Goal: Transaction & Acquisition: Purchase product/service

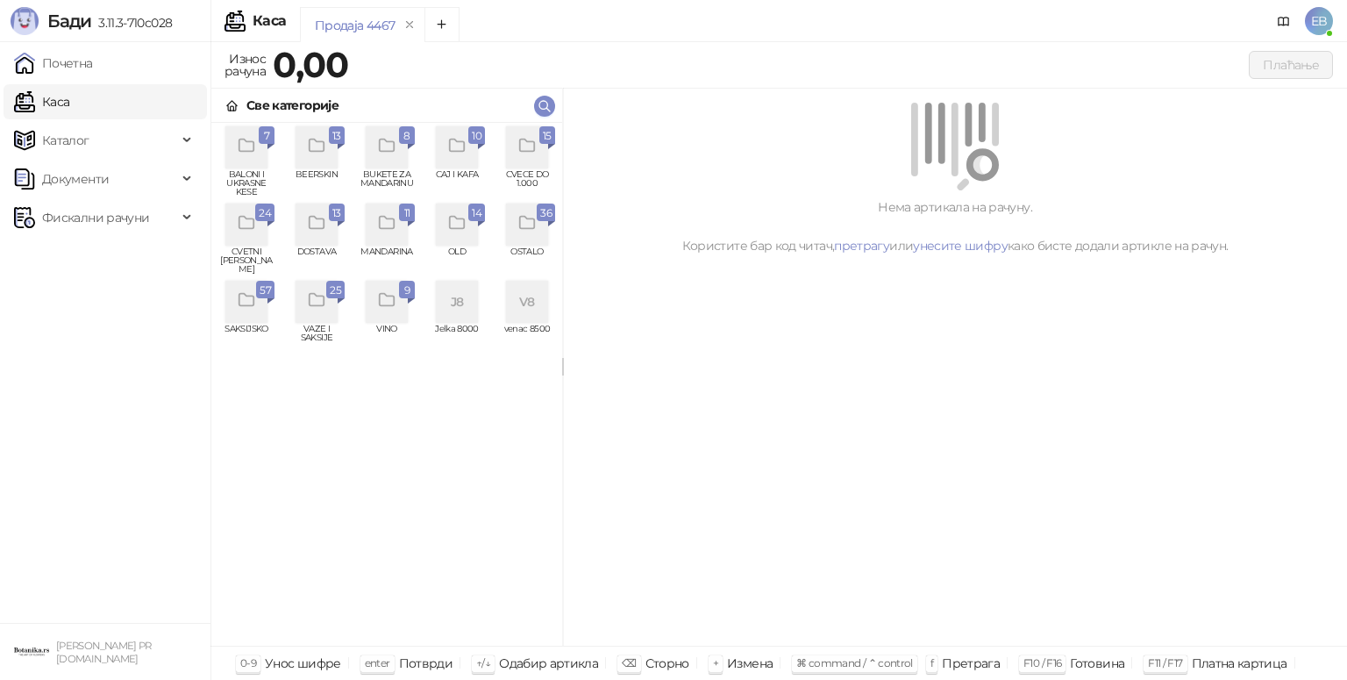
click at [533, 158] on div "grid" at bounding box center [527, 147] width 42 height 42
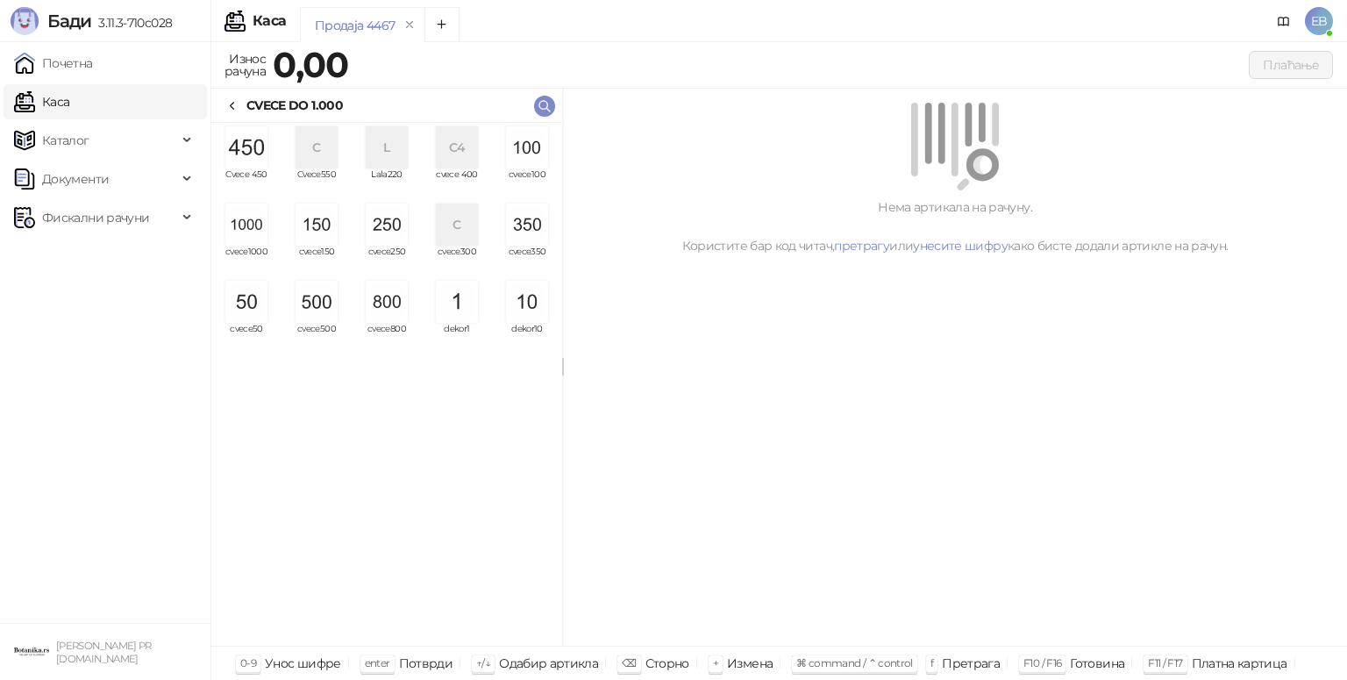
click at [239, 240] on img "grid" at bounding box center [246, 224] width 42 height 42
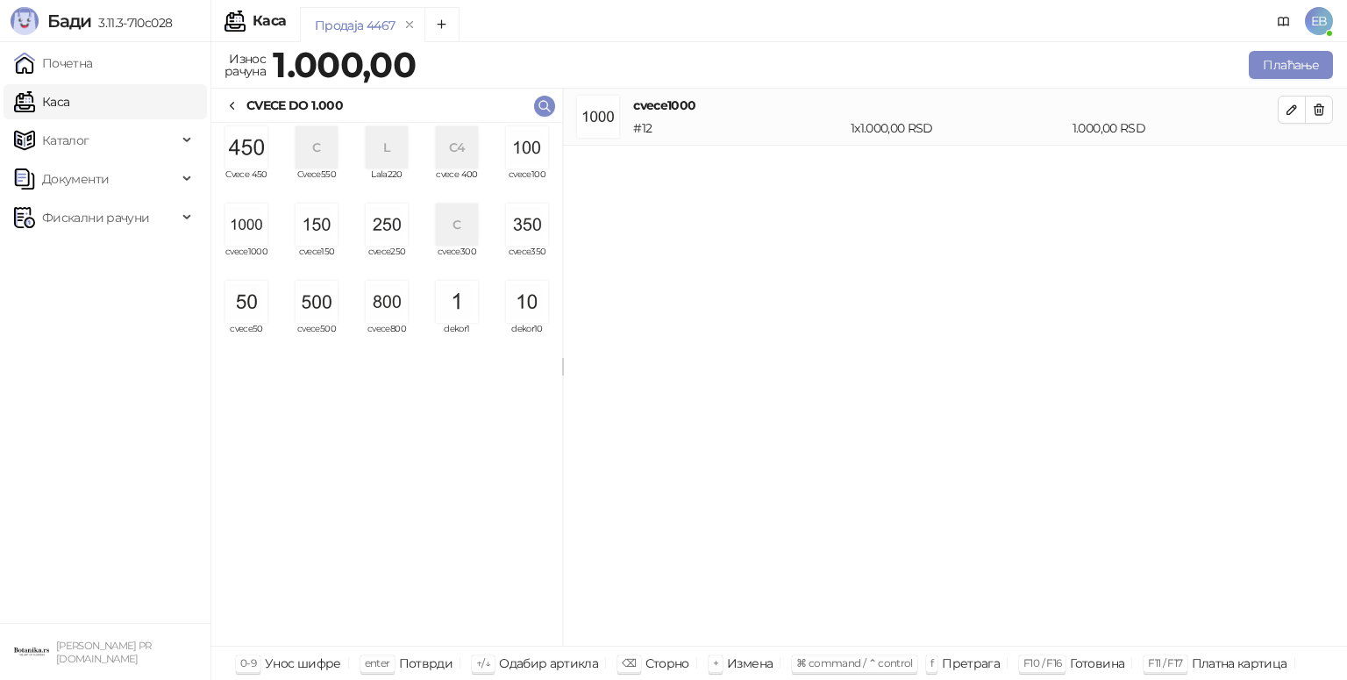
click at [239, 240] on img "grid" at bounding box center [246, 224] width 42 height 42
click at [532, 230] on img "grid" at bounding box center [527, 224] width 42 height 42
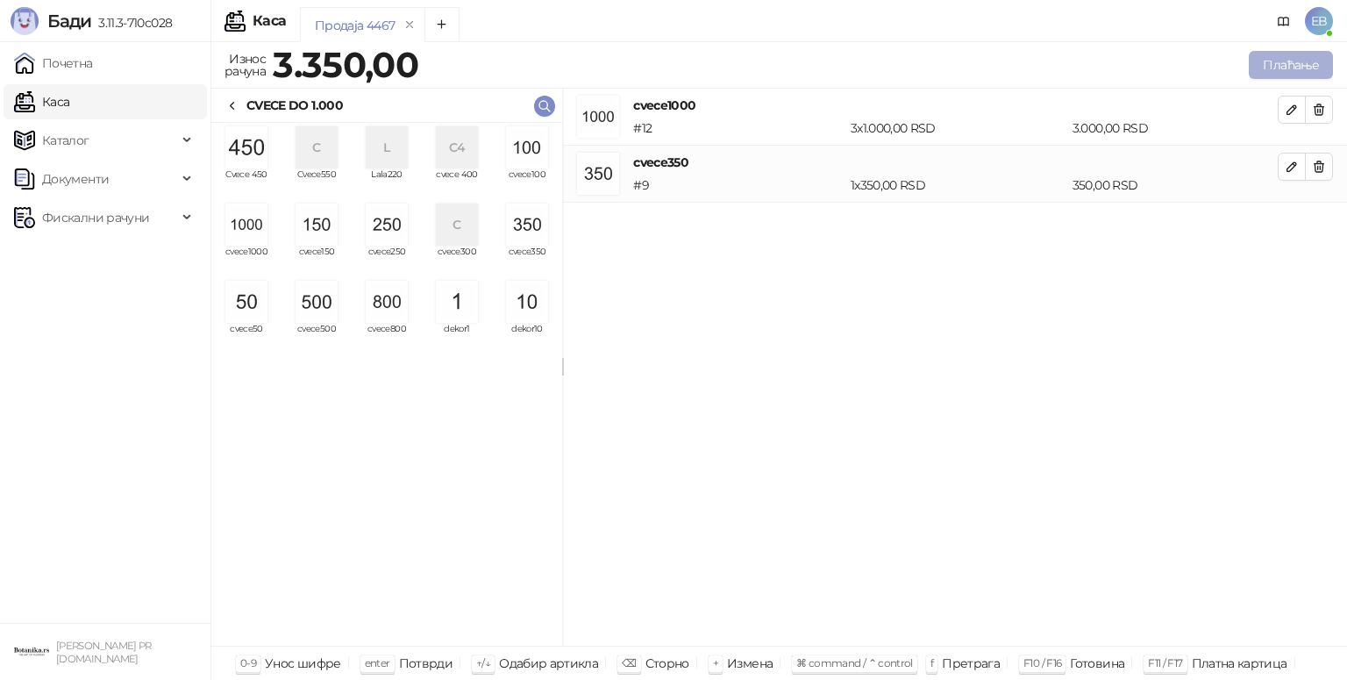
click at [1297, 65] on button "Плаћање" at bounding box center [1291, 65] width 84 height 28
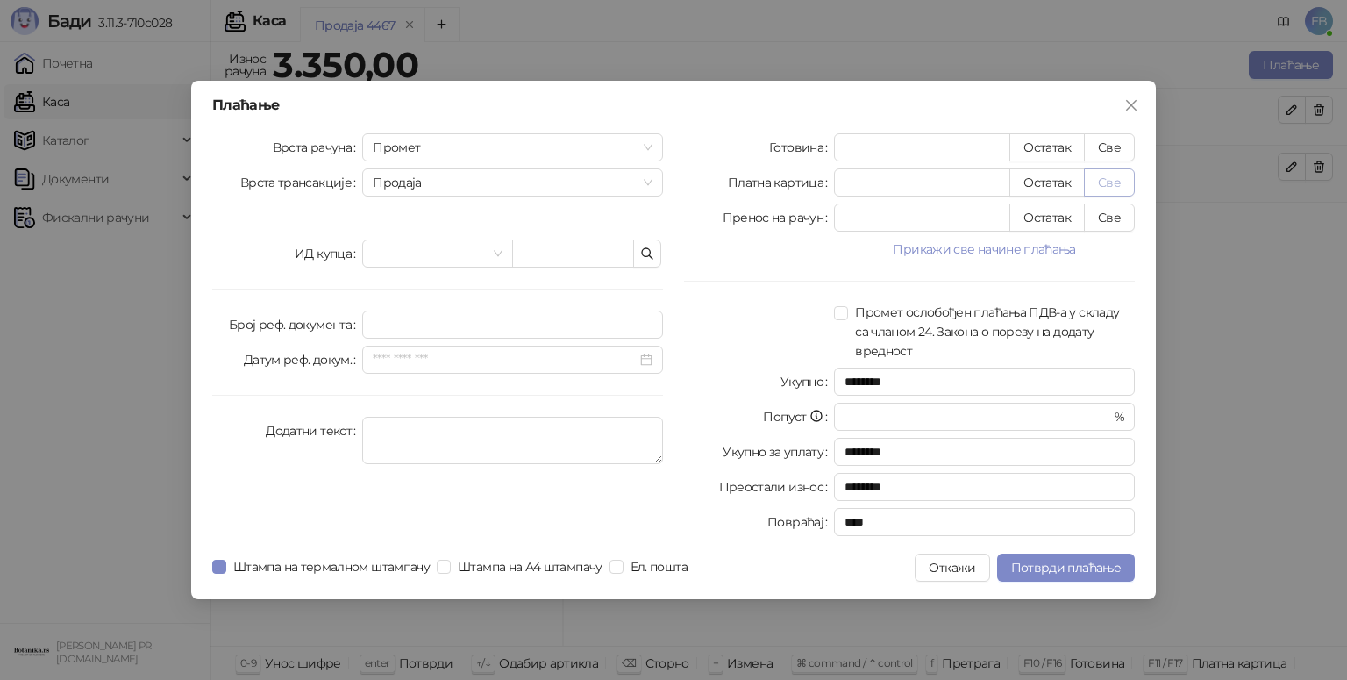
click at [1123, 187] on button "Све" at bounding box center [1109, 182] width 51 height 28
type input "****"
click at [1049, 562] on span "Потврди плаћање" at bounding box center [1066, 568] width 110 height 16
